Goal: Communication & Community: Answer question/provide support

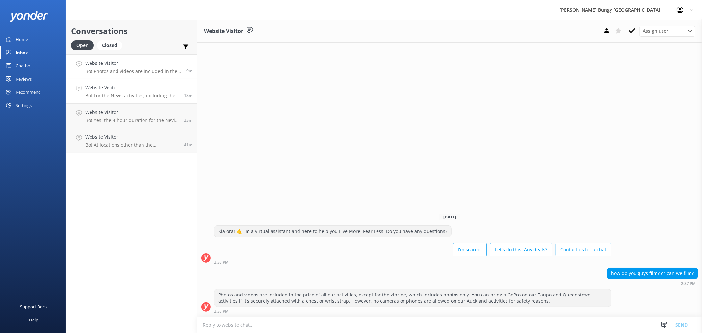
click at [153, 89] on h4 "Website Visitor" at bounding box center [132, 87] width 94 height 7
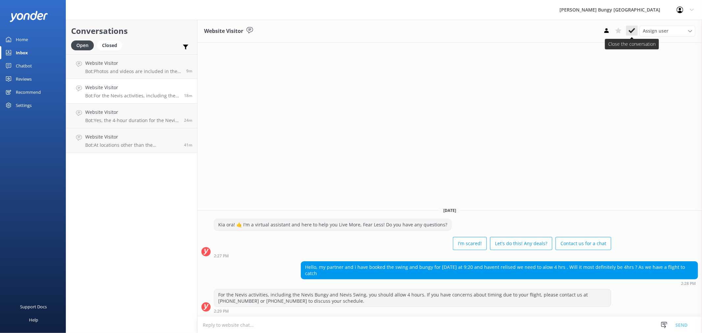
click at [631, 30] on icon at bounding box center [632, 30] width 7 height 7
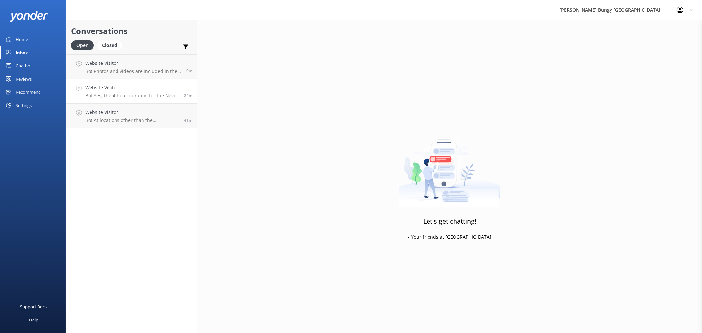
click at [166, 96] on p "Bot: Yes, the 4-hour duration for the Nevis Bungy Jump includes transport from …" at bounding box center [132, 96] width 94 height 6
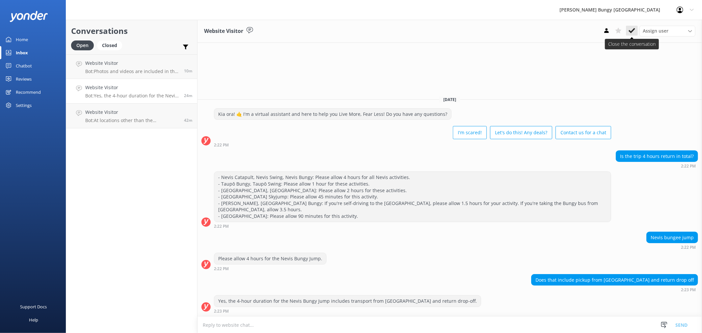
click at [631, 28] on icon at bounding box center [632, 30] width 7 height 7
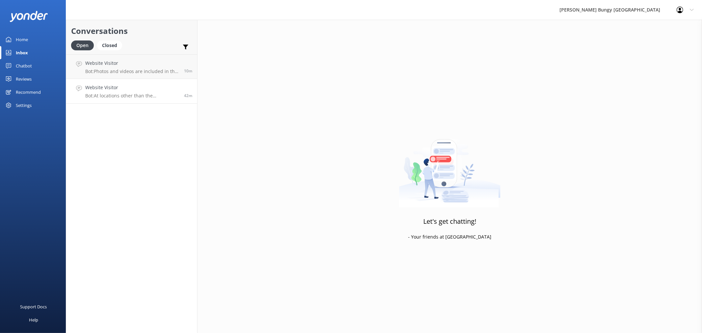
click at [171, 91] on h4 "Website Visitor" at bounding box center [132, 87] width 94 height 7
